Goal: Navigation & Orientation: Find specific page/section

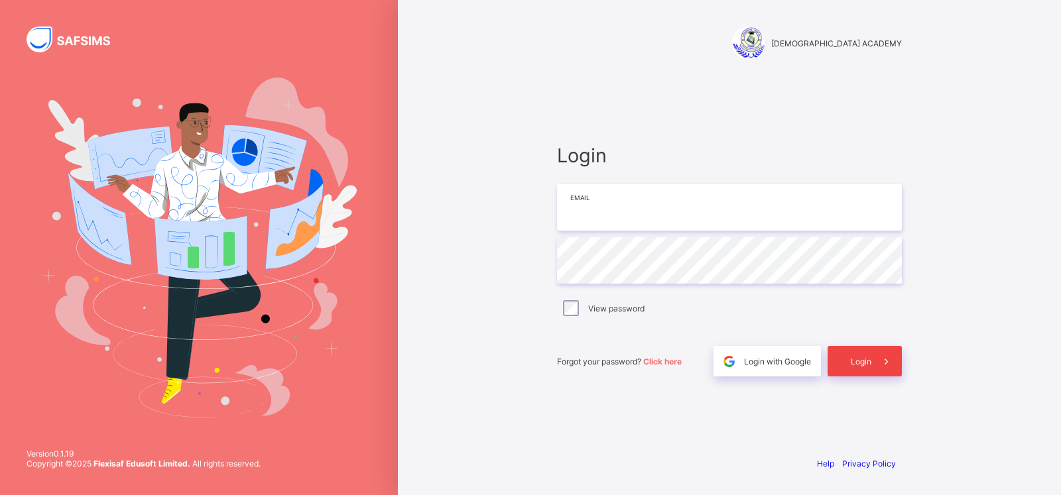
type input "**********"
click at [867, 361] on span "Login" at bounding box center [861, 362] width 21 height 10
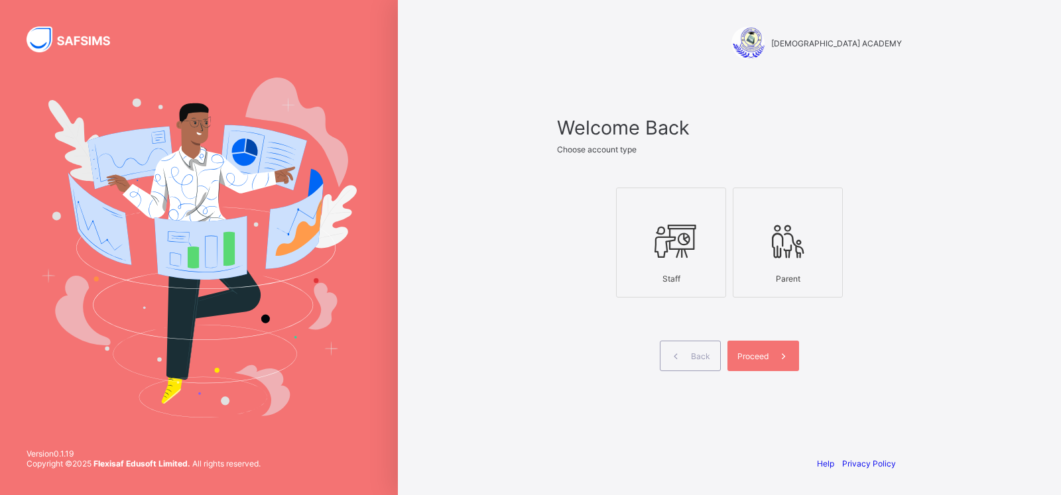
click at [655, 254] on icon at bounding box center [671, 241] width 46 height 40
click at [750, 349] on div "Proceed" at bounding box center [763, 356] width 72 height 31
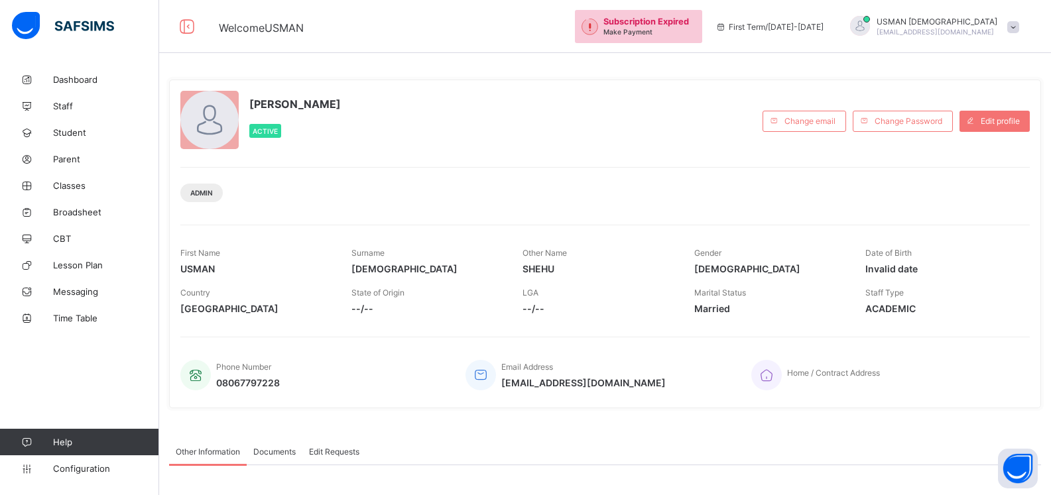
click at [824, 29] on span "First Term / [DATE]-[DATE]" at bounding box center [769, 27] width 108 height 10
click at [87, 210] on span "Broadsheet" at bounding box center [106, 212] width 106 height 11
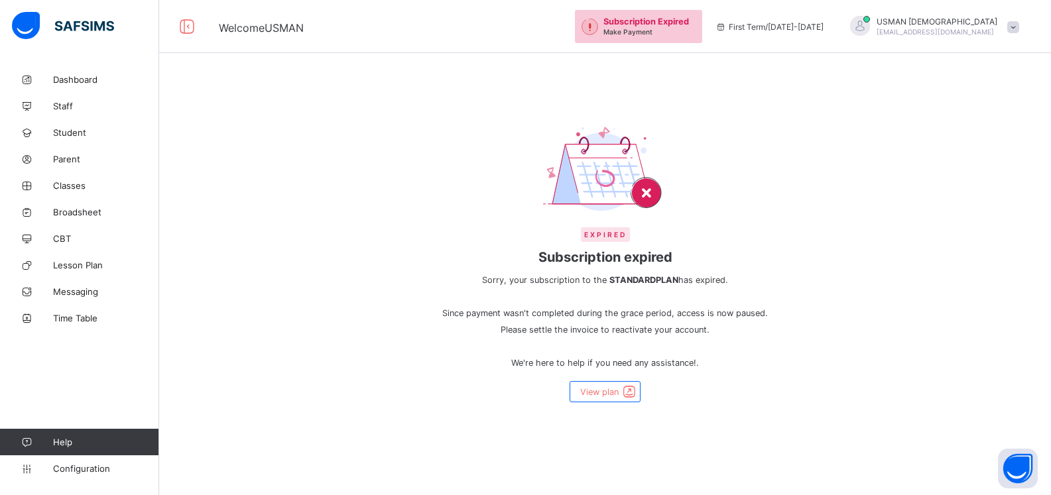
click at [727, 28] on icon at bounding box center [720, 27] width 11 height 10
click at [68, 80] on span "Dashboard" at bounding box center [106, 79] width 106 height 11
click at [804, 29] on span "First Term / [DATE]-[DATE]" at bounding box center [769, 27] width 108 height 10
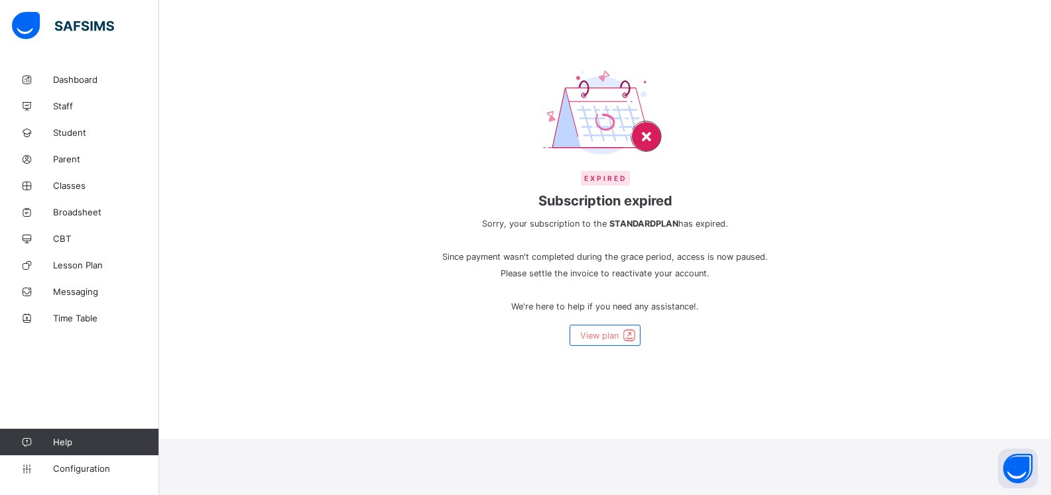
scroll to position [62, 0]
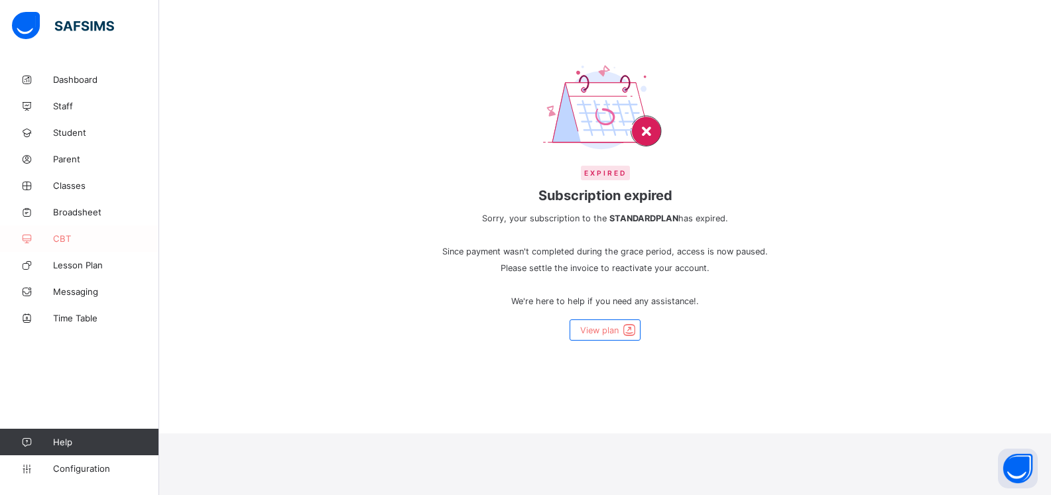
click at [54, 239] on span "CBT" at bounding box center [106, 238] width 106 height 11
click at [78, 295] on span "Messaging" at bounding box center [106, 291] width 106 height 11
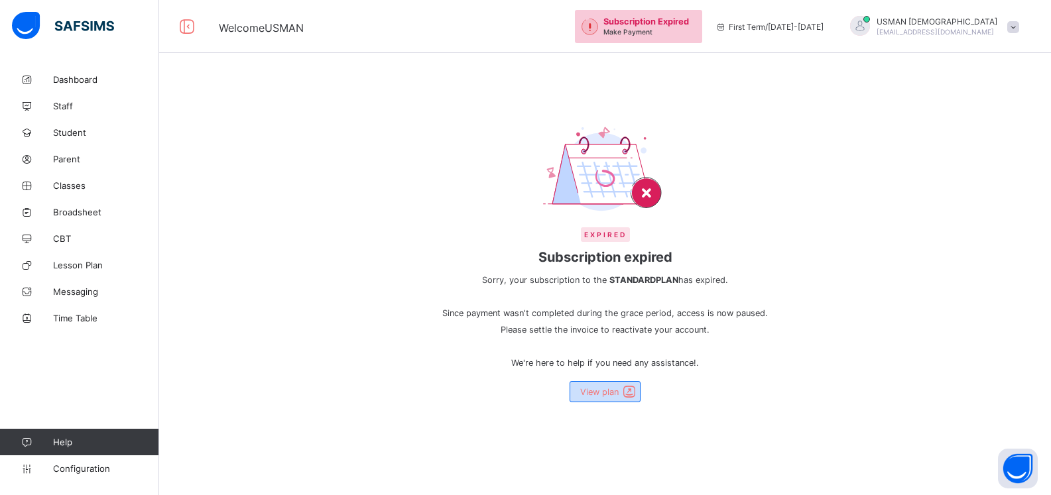
click at [626, 388] on span at bounding box center [629, 392] width 19 height 16
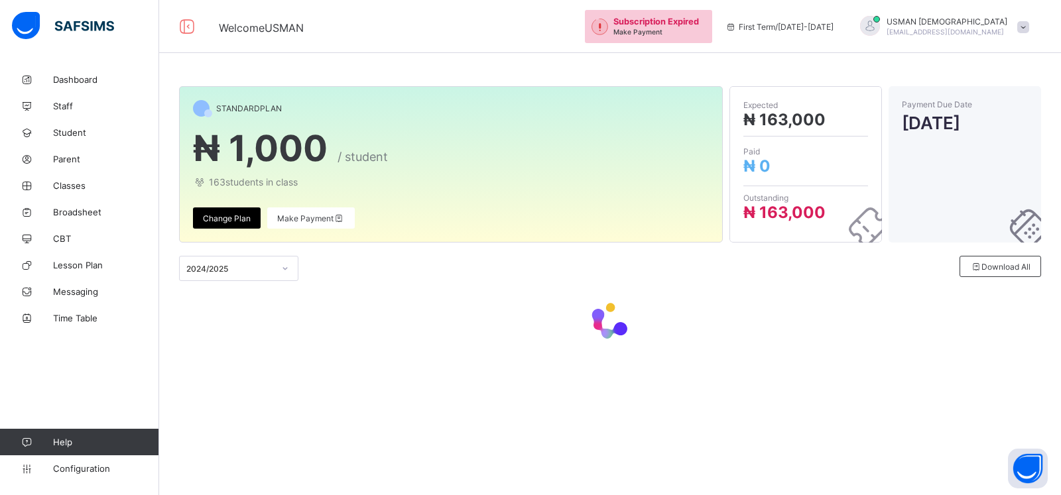
click at [737, 27] on icon at bounding box center [730, 27] width 11 height 10
click at [1024, 26] on span at bounding box center [1023, 27] width 12 height 12
click at [833, 27] on span "First Term / [DATE]-[DATE]" at bounding box center [779, 27] width 108 height 10
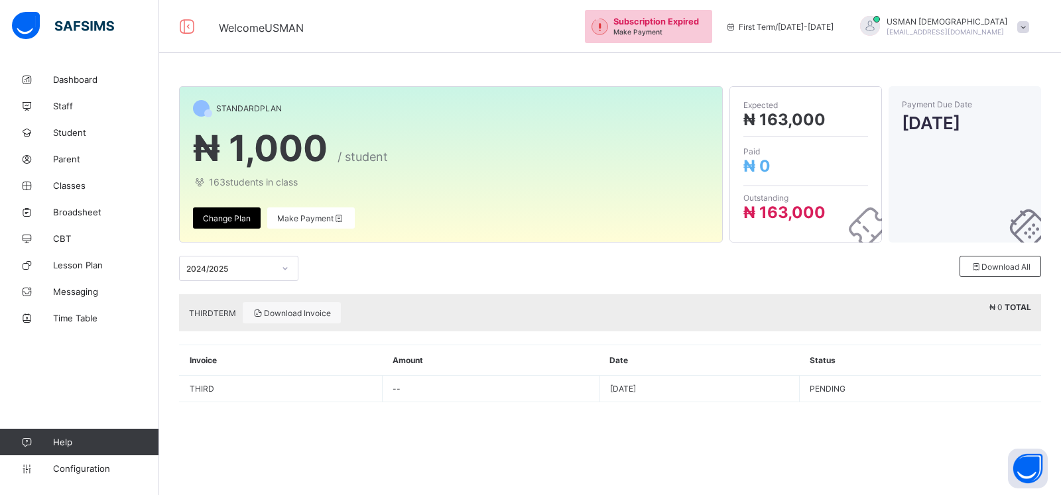
click at [284, 267] on icon at bounding box center [285, 268] width 8 height 13
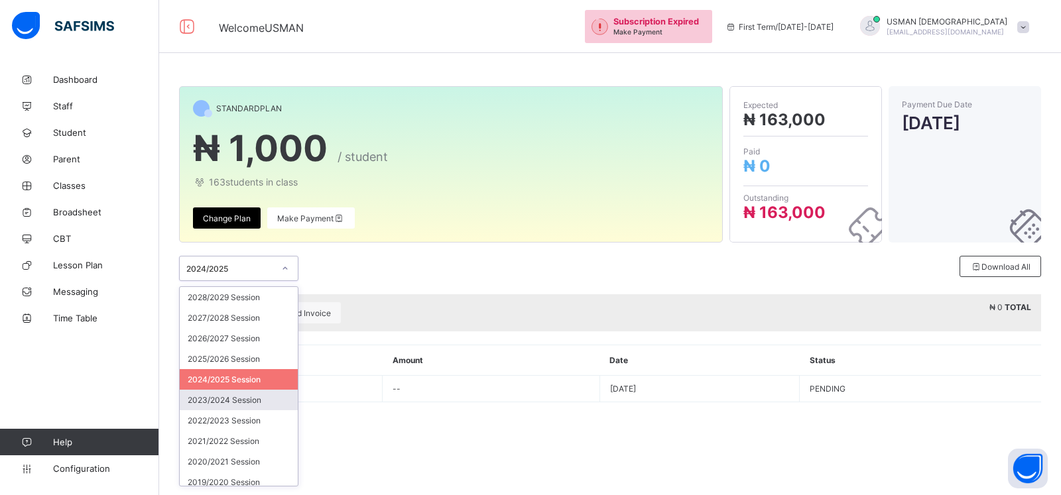
click at [245, 403] on div "2023/2024 Session" at bounding box center [239, 400] width 118 height 21
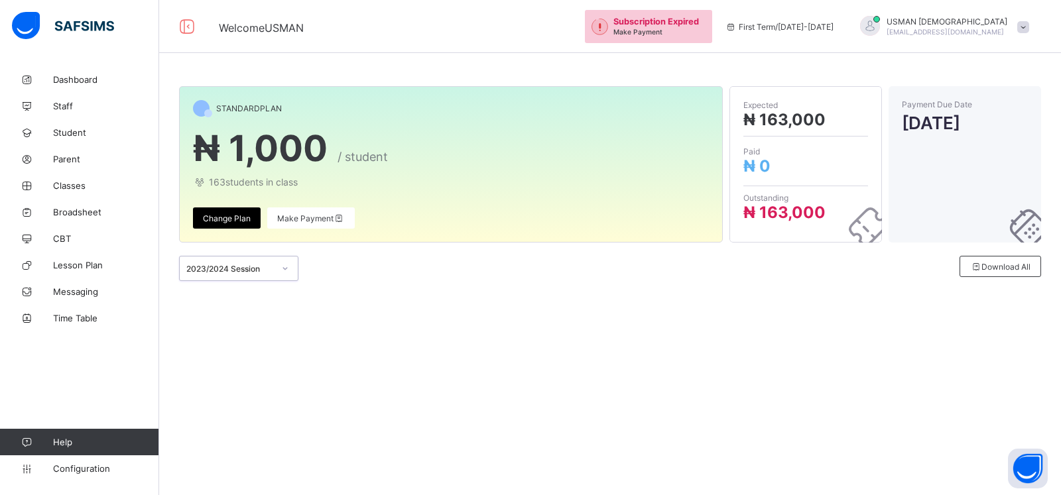
click at [208, 219] on span "Change Plan" at bounding box center [227, 219] width 48 height 10
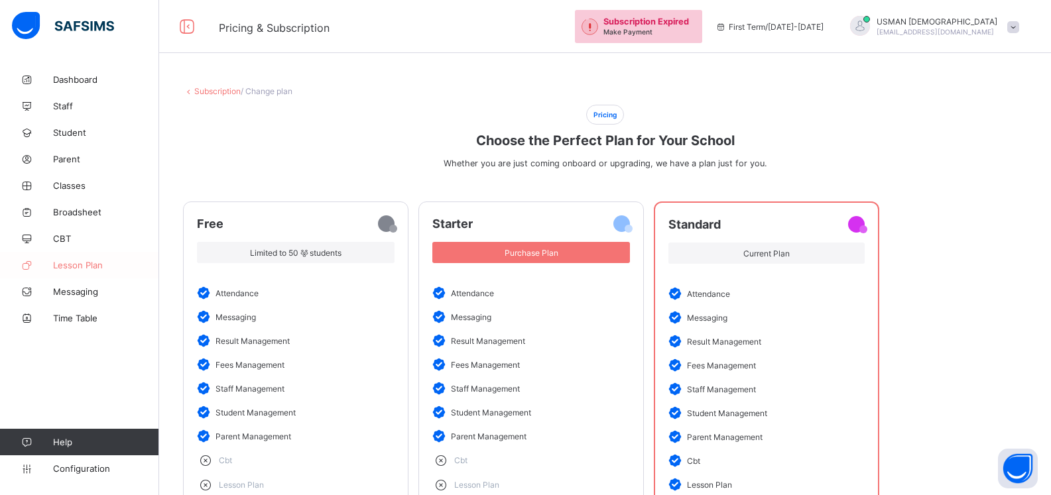
click at [59, 263] on span "Lesson Plan" at bounding box center [106, 265] width 106 height 11
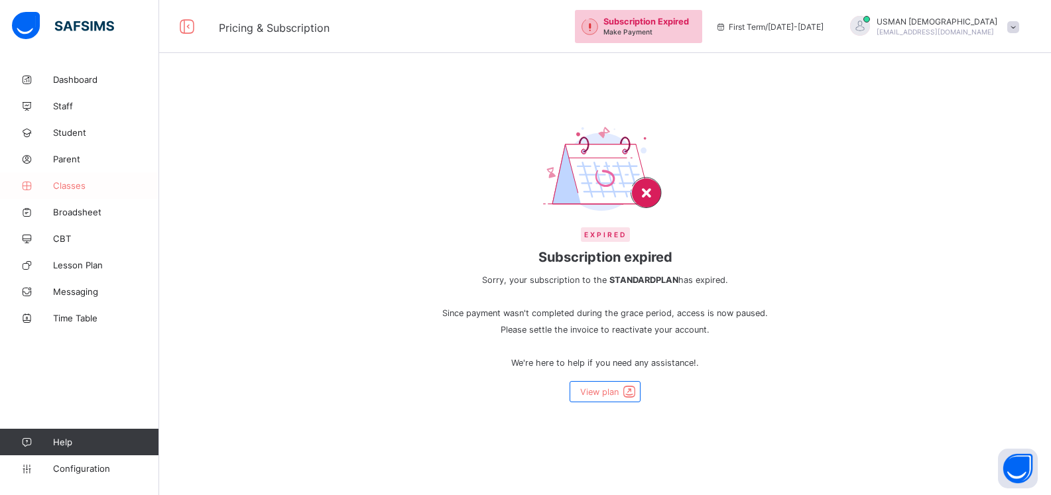
click at [67, 185] on span "Classes" at bounding box center [106, 185] width 106 height 11
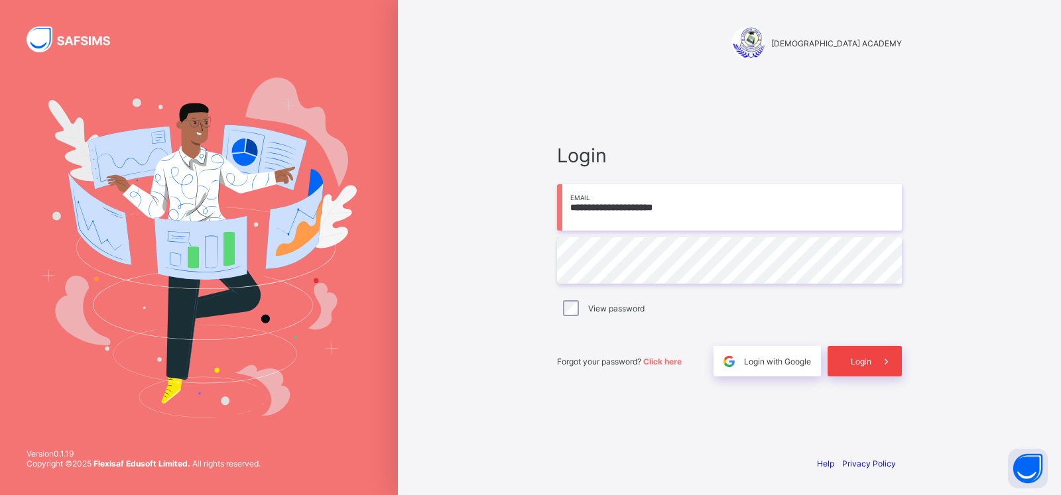
click at [857, 357] on span "Login" at bounding box center [861, 362] width 21 height 10
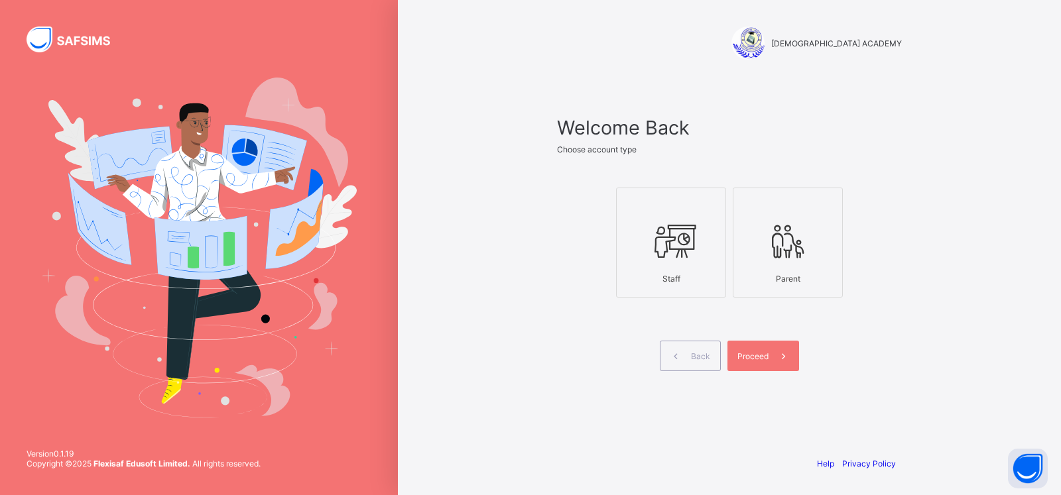
click at [664, 259] on icon at bounding box center [671, 241] width 46 height 40
click at [688, 359] on span at bounding box center [675, 356] width 31 height 31
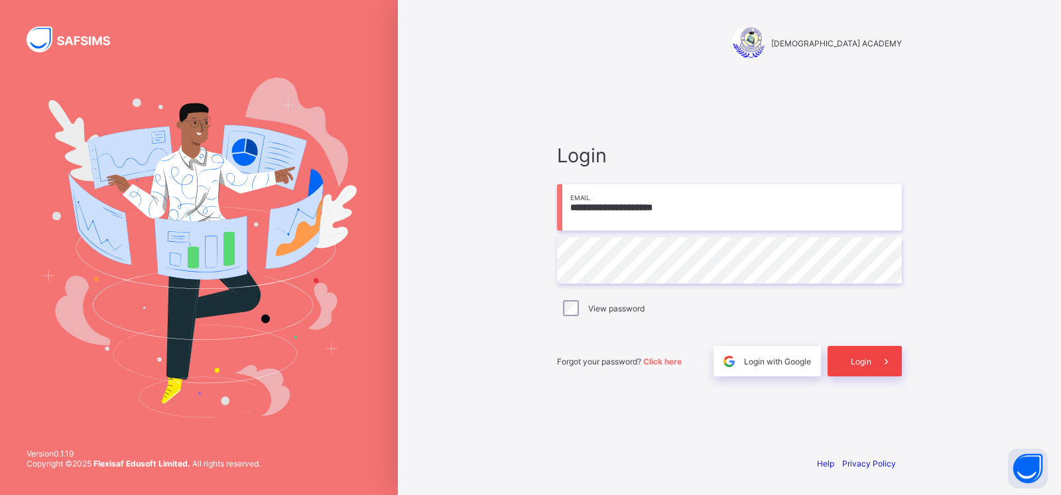
click at [863, 362] on span "Login" at bounding box center [861, 362] width 21 height 10
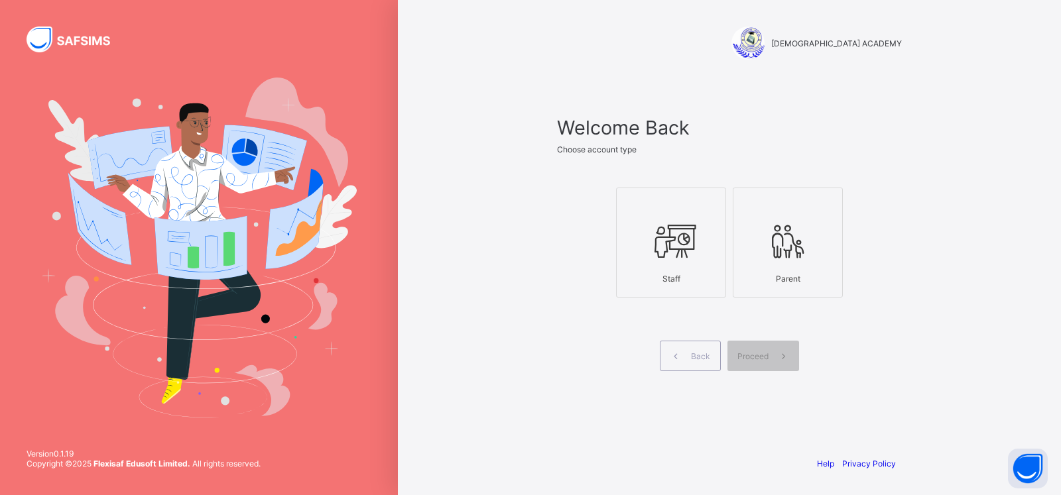
click at [568, 306] on div "Staff Parent" at bounding box center [729, 242] width 345 height 156
click at [812, 263] on div at bounding box center [787, 241] width 95 height 52
click at [766, 361] on div "Proceed" at bounding box center [763, 356] width 72 height 31
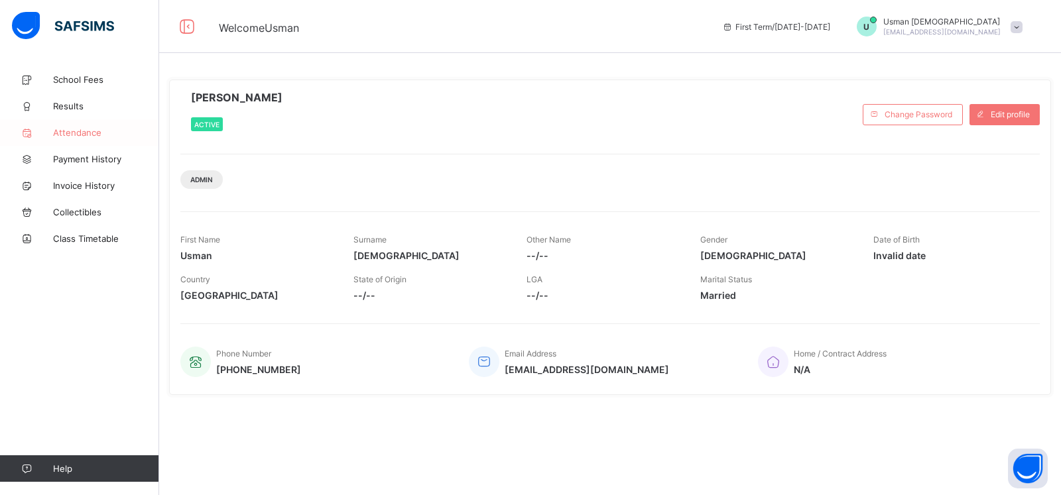
click at [78, 138] on link "Attendance" at bounding box center [79, 132] width 159 height 27
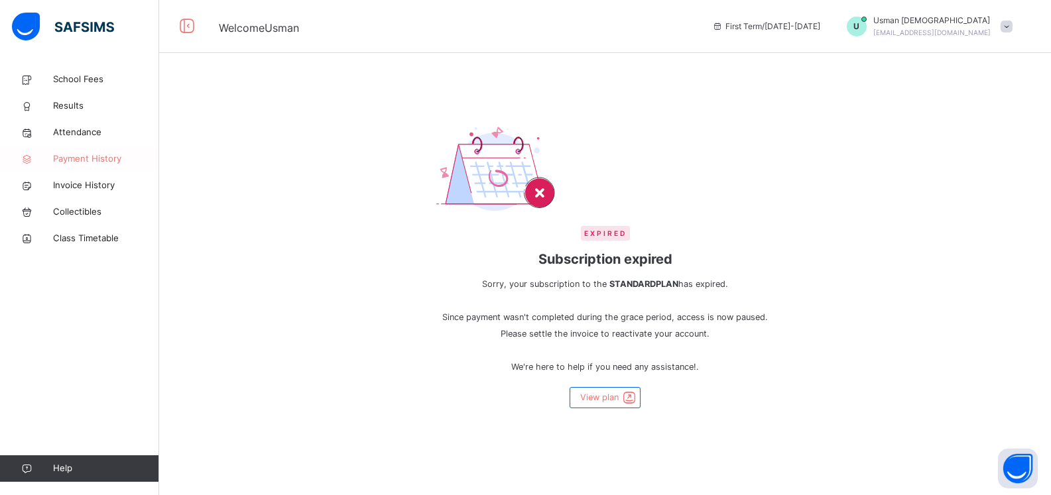
click at [90, 156] on span "Payment History" at bounding box center [106, 159] width 106 height 13
click at [76, 78] on span "School Fees" at bounding box center [106, 79] width 106 height 13
click at [68, 107] on span "Results" at bounding box center [106, 105] width 106 height 13
click at [97, 236] on span "Class Timetable" at bounding box center [106, 238] width 106 height 13
click at [90, 211] on span "Collectibles" at bounding box center [106, 212] width 106 height 13
